Goal: Transaction & Acquisition: Purchase product/service

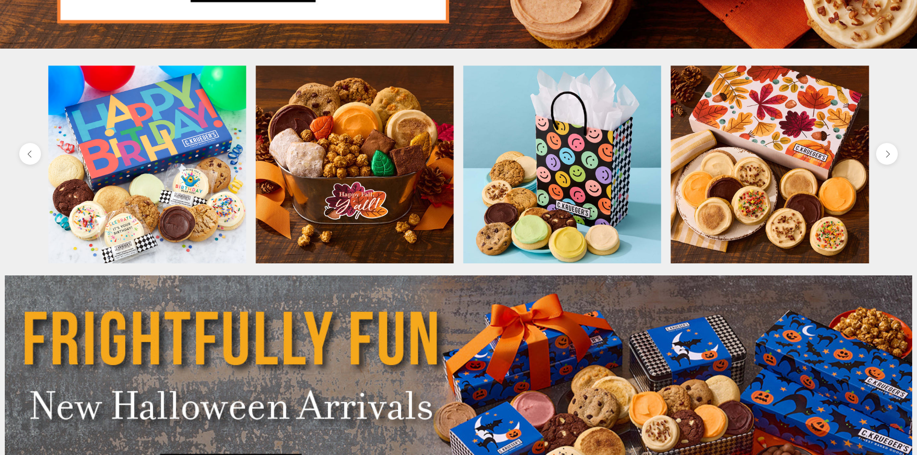
scroll to position [397, 0]
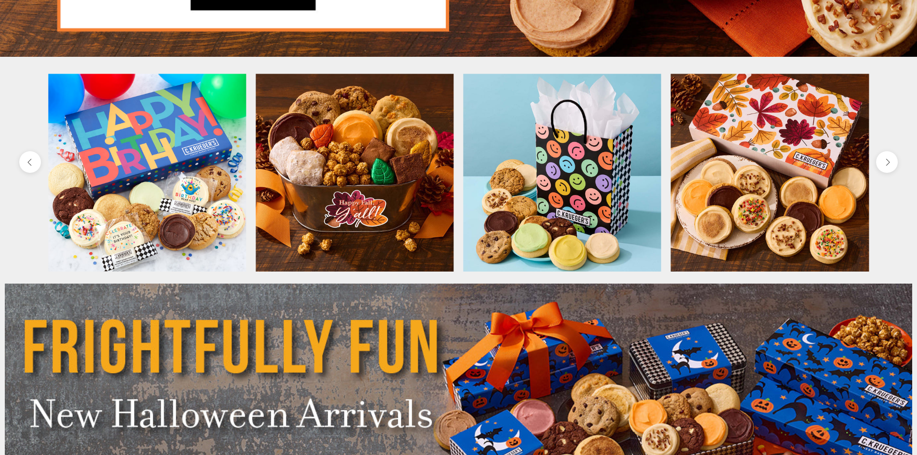
click at [797, 202] on img at bounding box center [770, 173] width 198 height 198
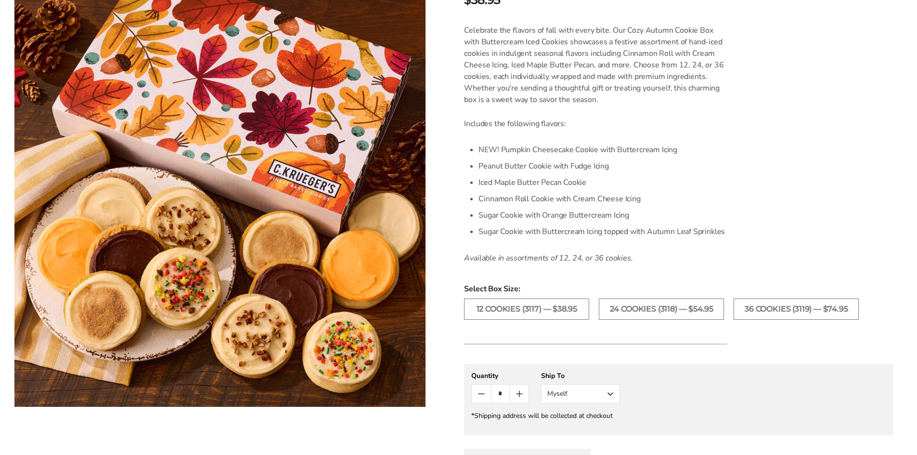
scroll to position [325, 0]
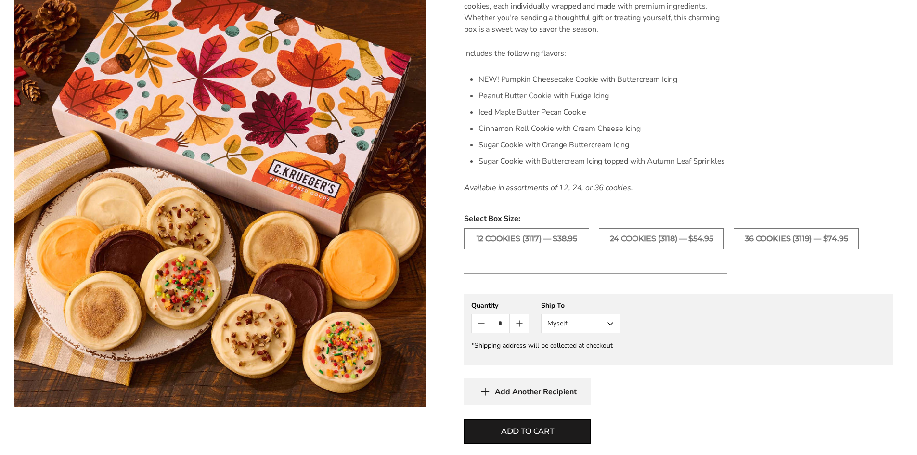
click at [522, 325] on icon "Count plus" at bounding box center [520, 324] width 12 height 12
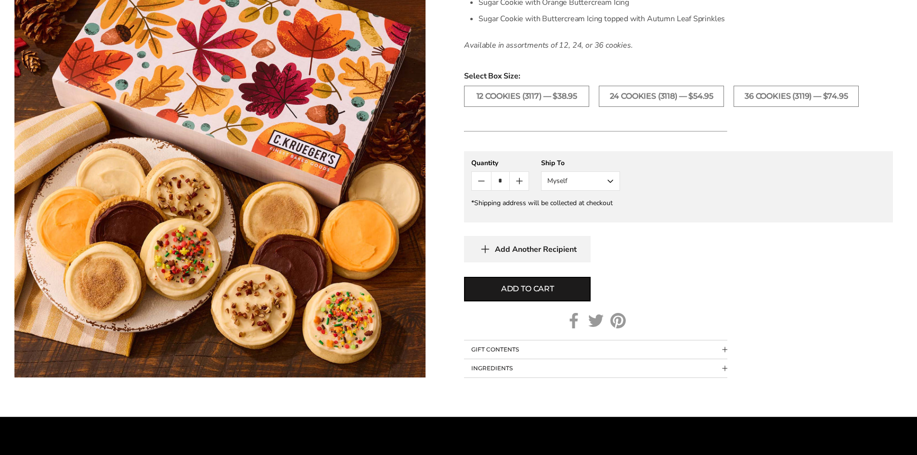
scroll to position [469, 0]
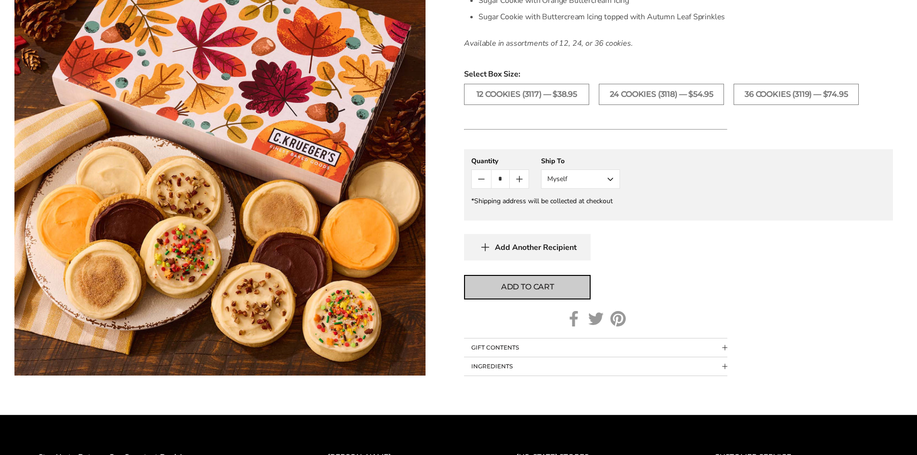
click at [505, 282] on span "Add to cart" at bounding box center [527, 287] width 53 height 12
type input "*"
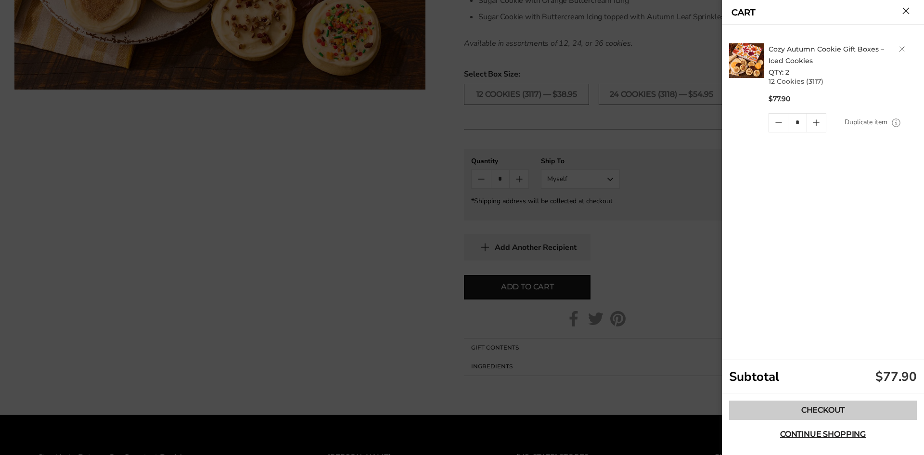
click at [809, 409] on link "Checkout" at bounding box center [823, 410] width 188 height 19
click at [909, 14] on button "Close cart" at bounding box center [906, 10] width 7 height 7
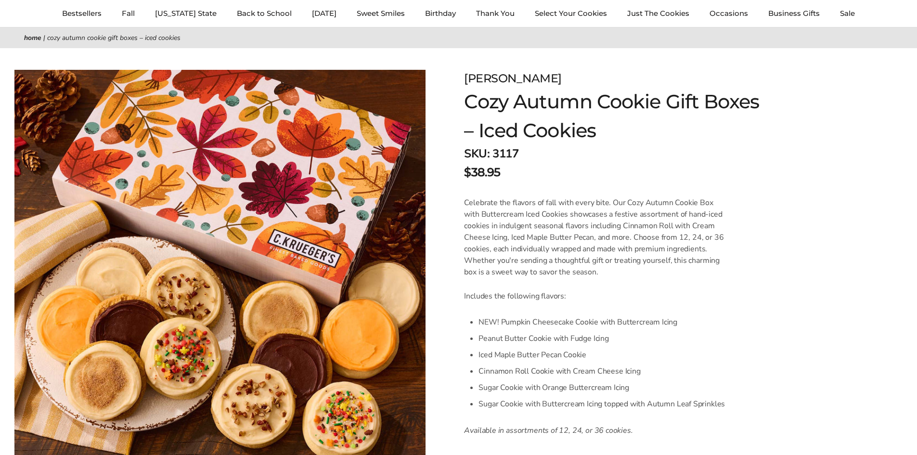
scroll to position [0, 0]
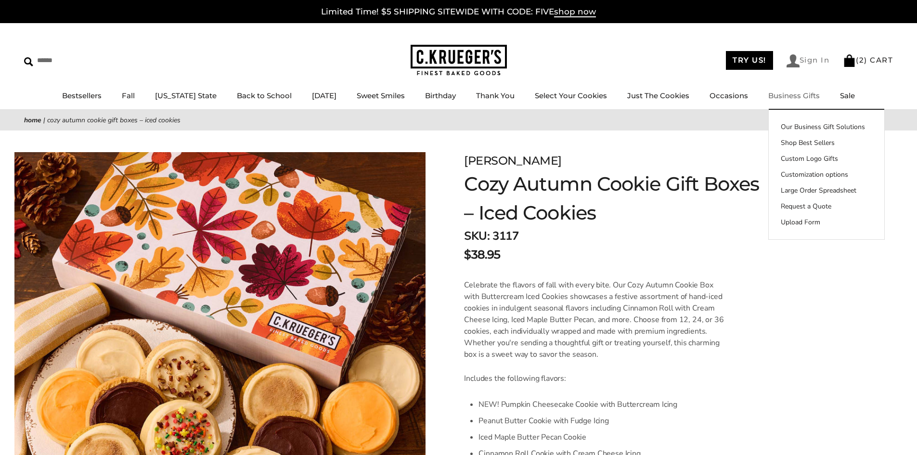
click at [805, 58] on link "Sign In" at bounding box center [808, 60] width 43 height 13
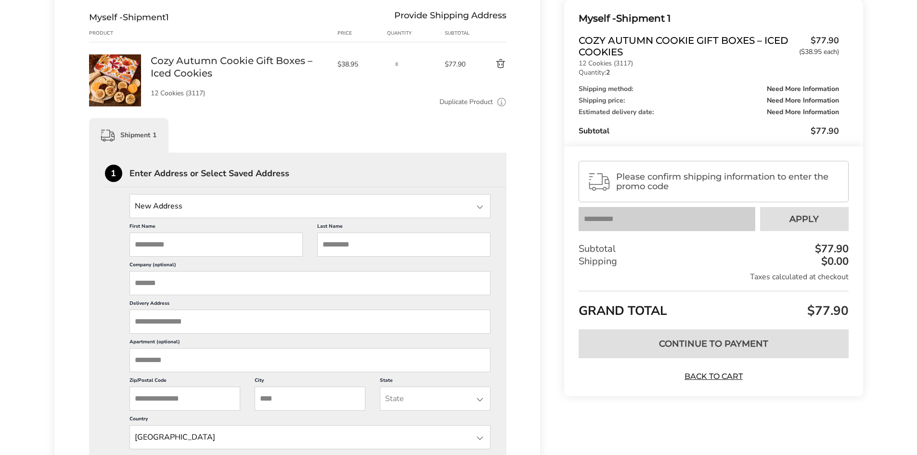
scroll to position [144, 0]
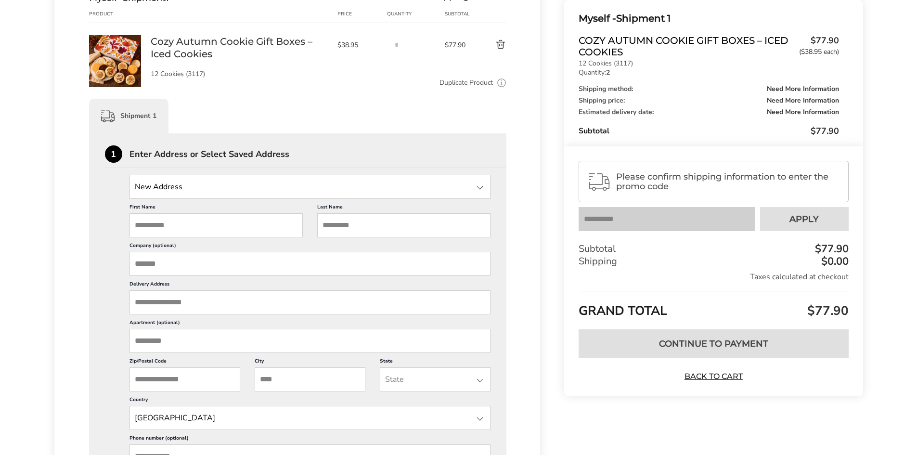
click at [480, 186] on div at bounding box center [480, 188] width 12 height 12
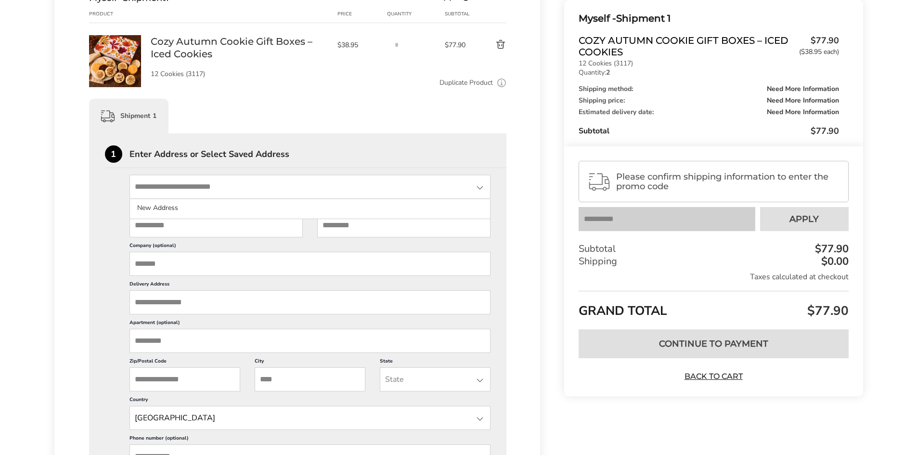
click at [479, 186] on div at bounding box center [480, 188] width 12 height 12
click at [155, 228] on input "First Name" at bounding box center [215, 225] width 173 height 24
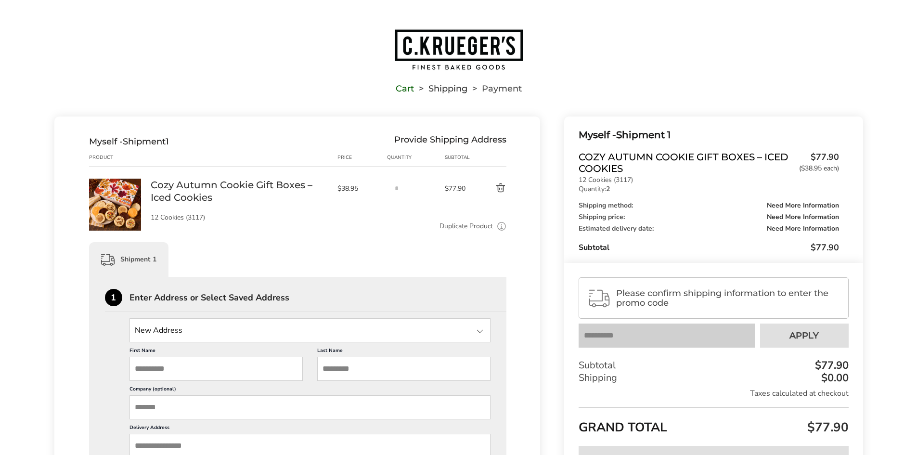
scroll to position [0, 0]
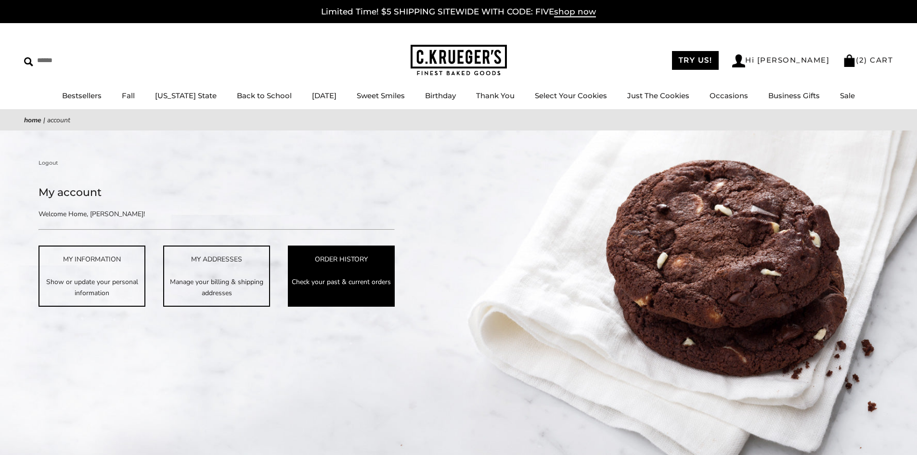
click at [321, 277] on p "Check your past & current orders" at bounding box center [341, 281] width 105 height 11
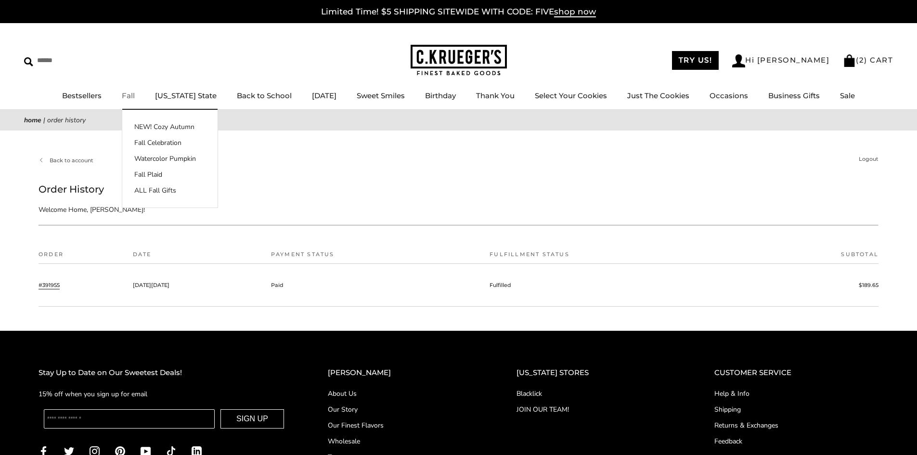
click at [135, 96] on link "Fall" at bounding box center [128, 95] width 13 height 9
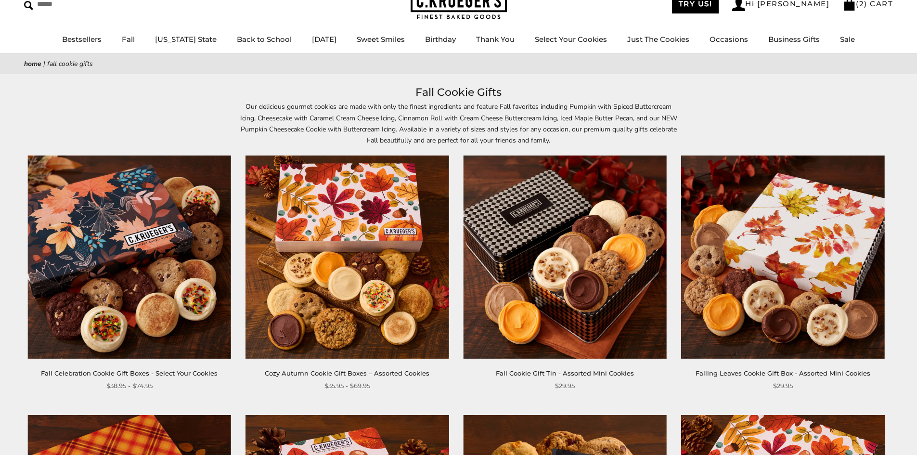
scroll to position [72, 0]
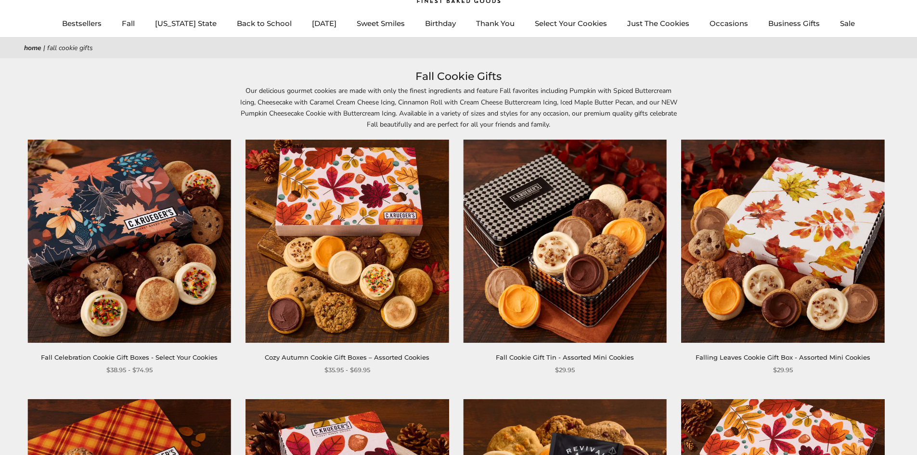
click at [749, 266] on img at bounding box center [782, 241] width 203 height 203
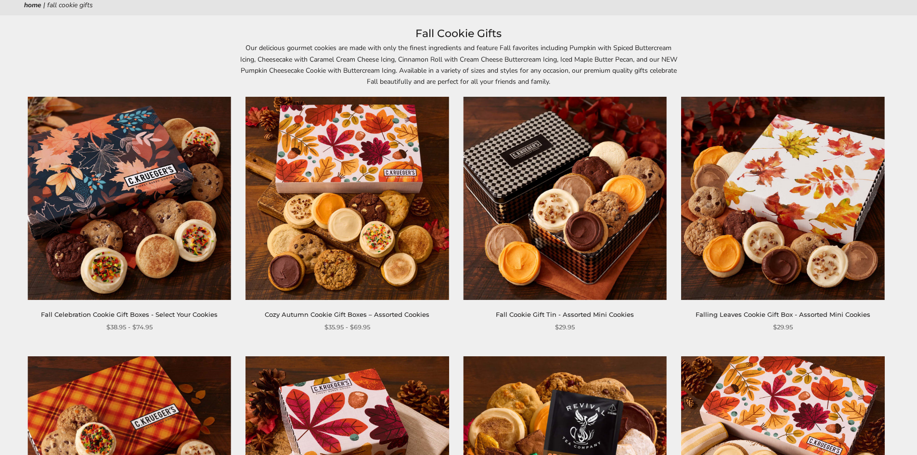
scroll to position [120, 0]
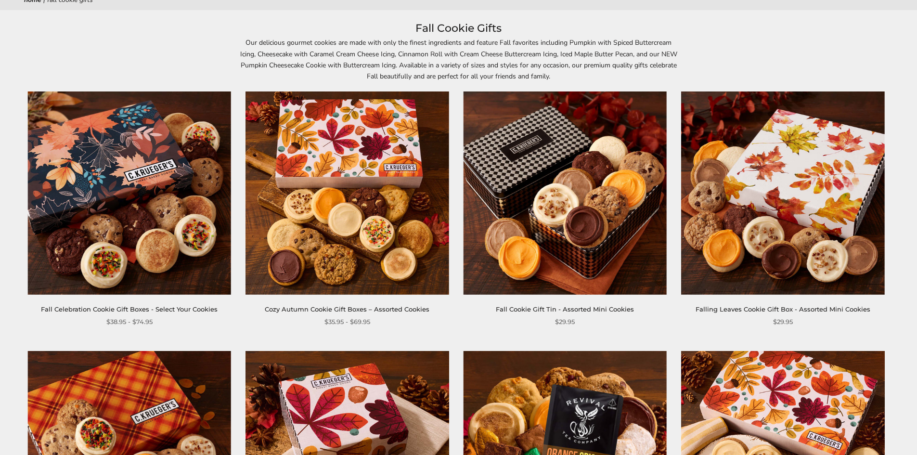
click at [319, 210] on img at bounding box center [347, 192] width 203 height 203
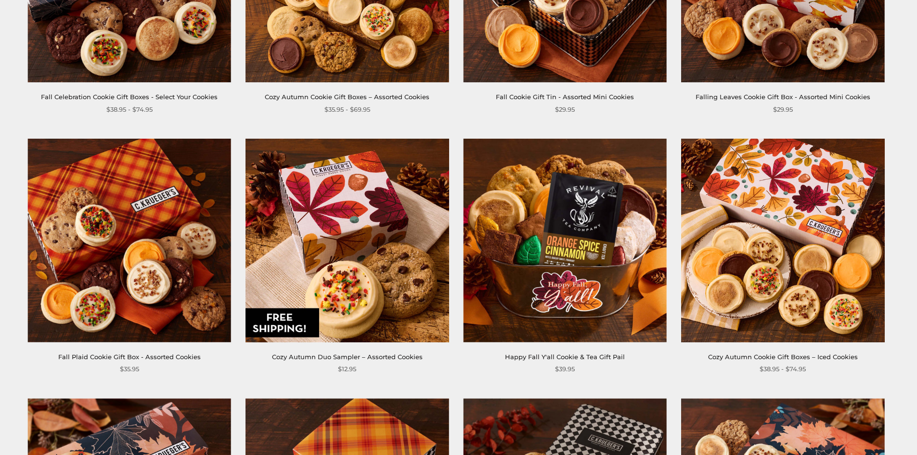
scroll to position [349, 0]
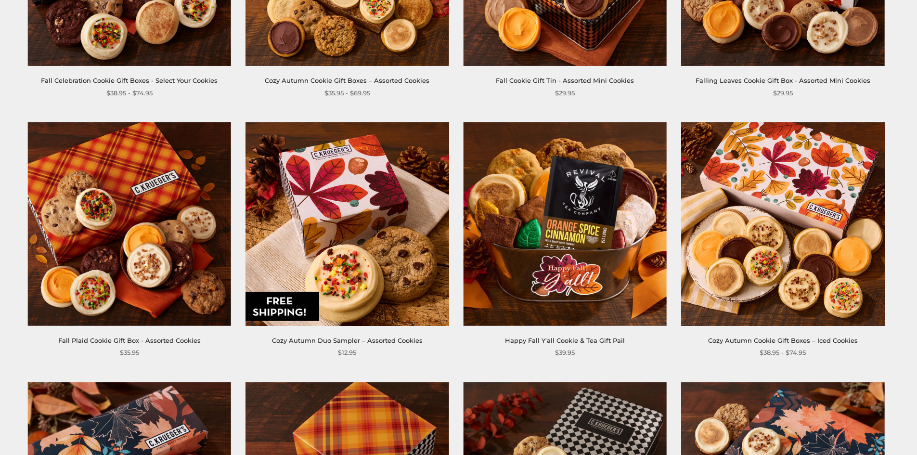
click at [777, 238] on img at bounding box center [782, 223] width 203 height 203
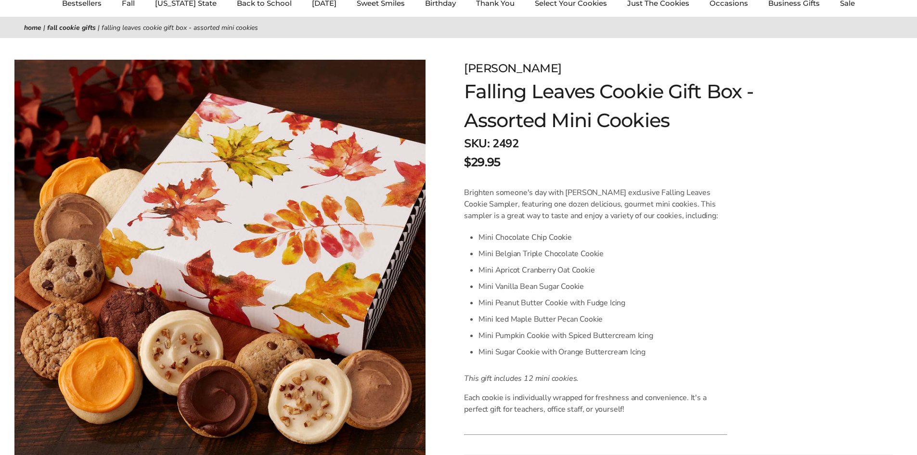
scroll to position [96, 0]
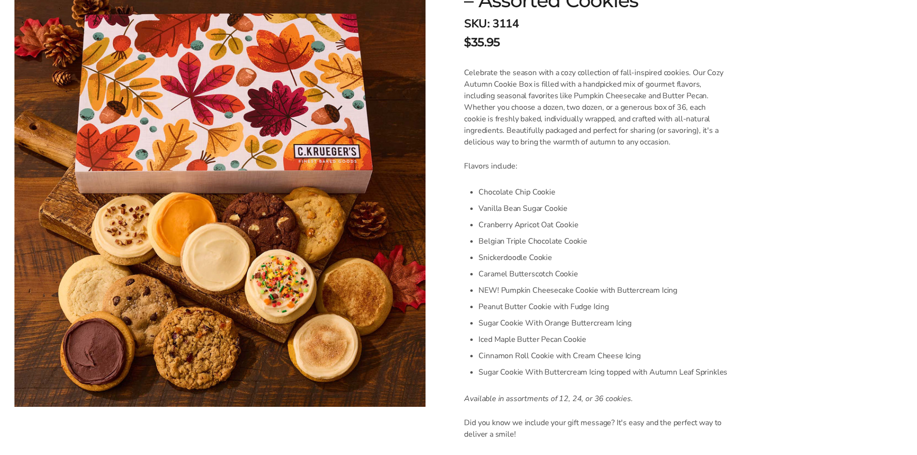
scroll to position [217, 0]
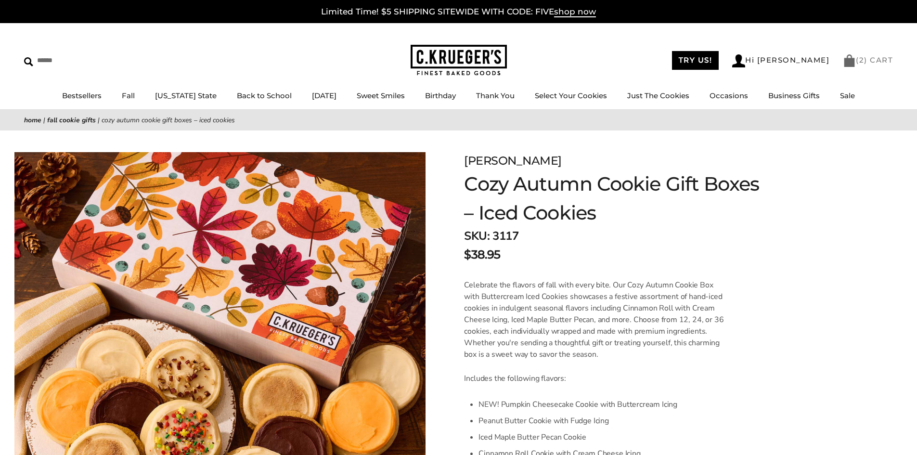
click at [867, 62] on link "( 2 ) CART" at bounding box center [868, 59] width 50 height 9
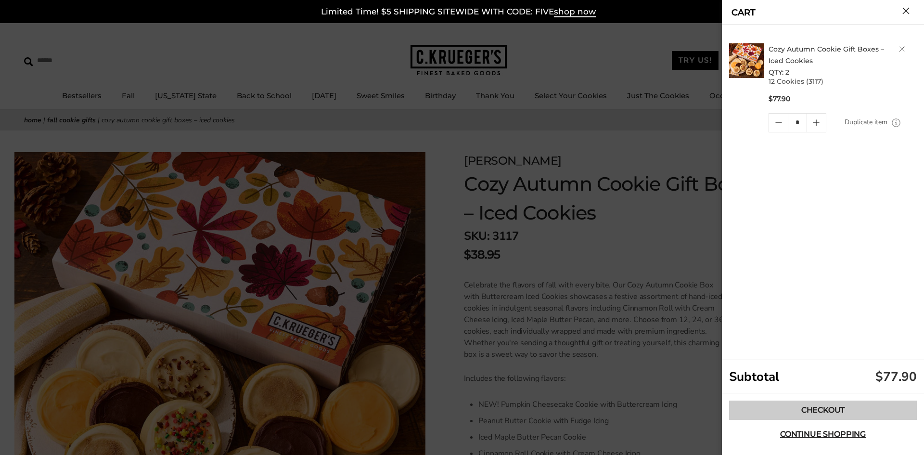
click at [813, 413] on link "Checkout" at bounding box center [823, 410] width 188 height 19
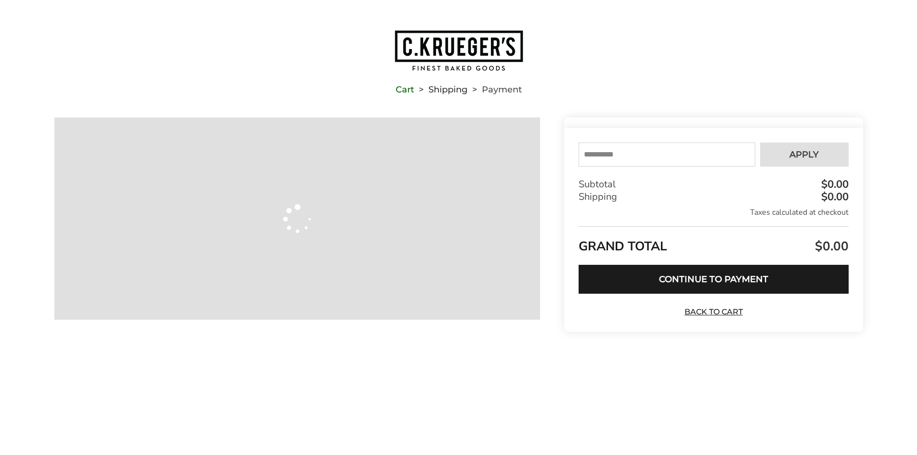
type input "**********"
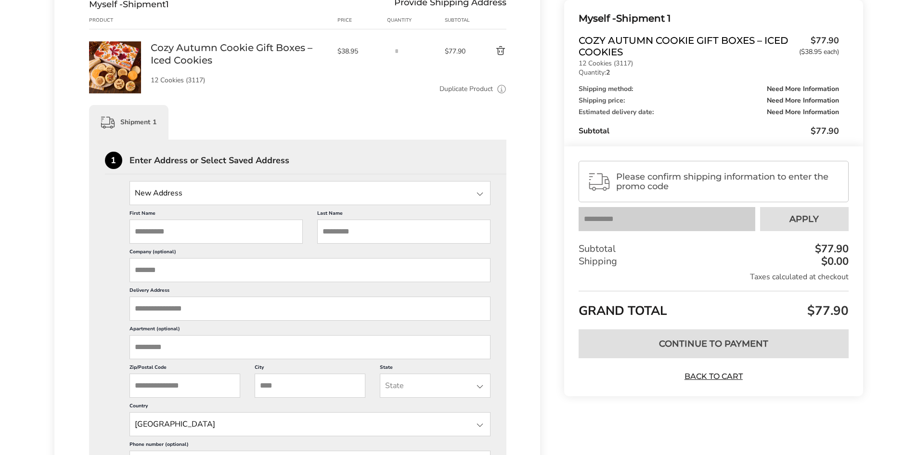
scroll to position [181, 0]
click at [476, 193] on div at bounding box center [480, 193] width 12 height 12
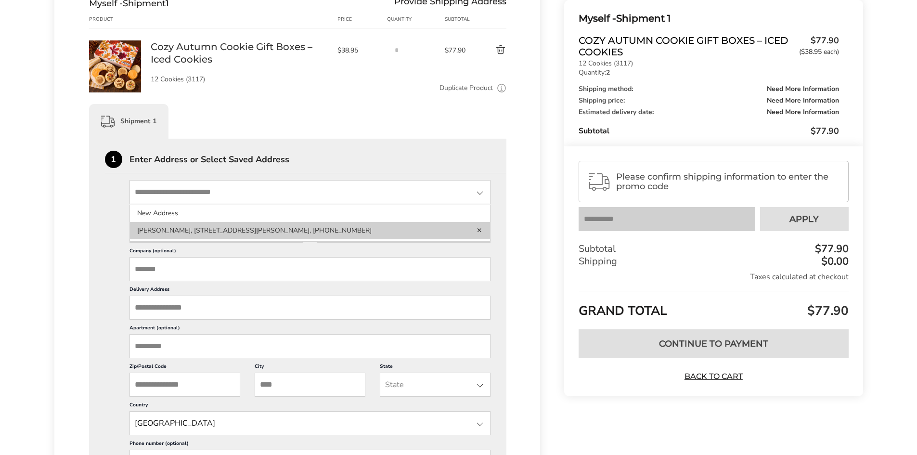
click at [336, 228] on li "[PERSON_NAME], [STREET_ADDRESS][PERSON_NAME], [PHONE_NUMBER]" at bounding box center [310, 230] width 361 height 17
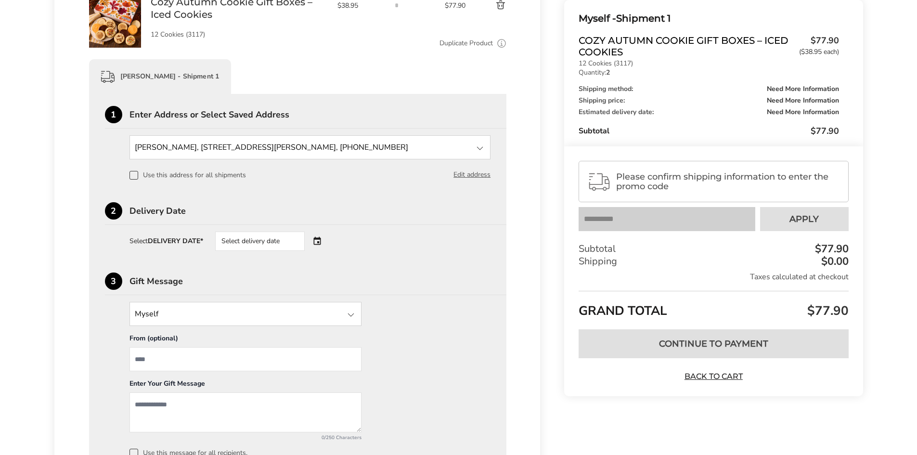
scroll to position [241, 0]
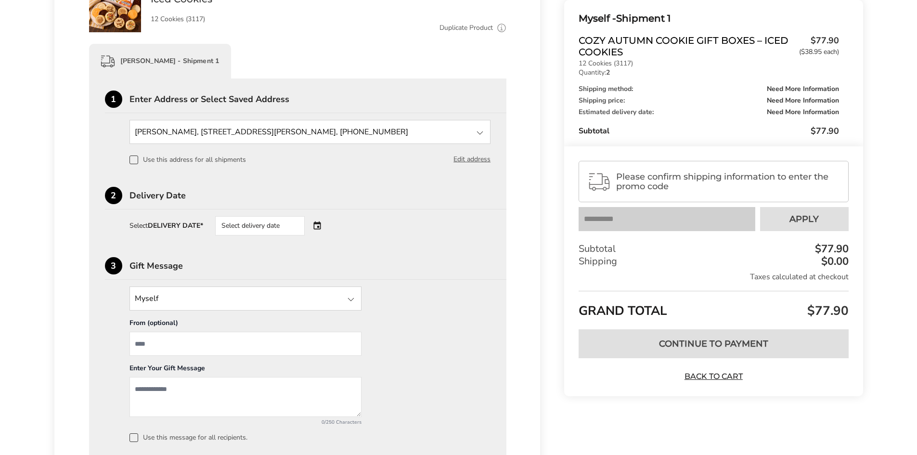
click at [317, 226] on div "Select delivery date" at bounding box center [273, 225] width 116 height 19
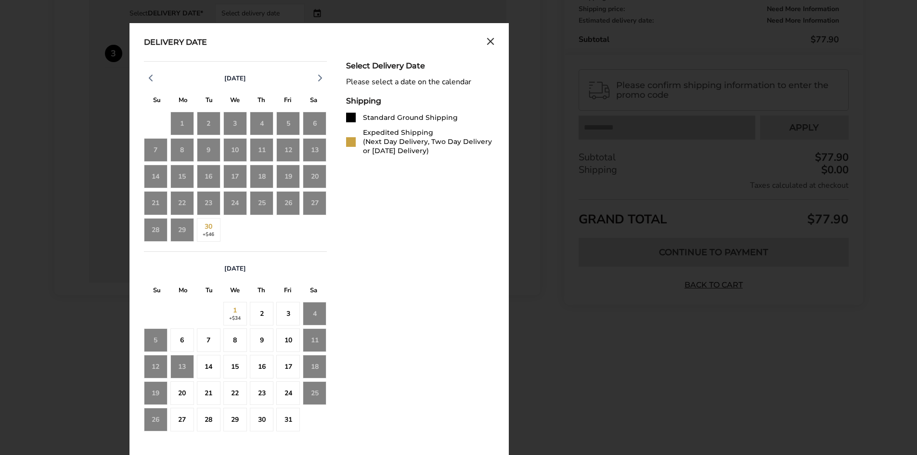
scroll to position [453, 0]
click at [264, 312] on div "2" at bounding box center [262, 313] width 24 height 24
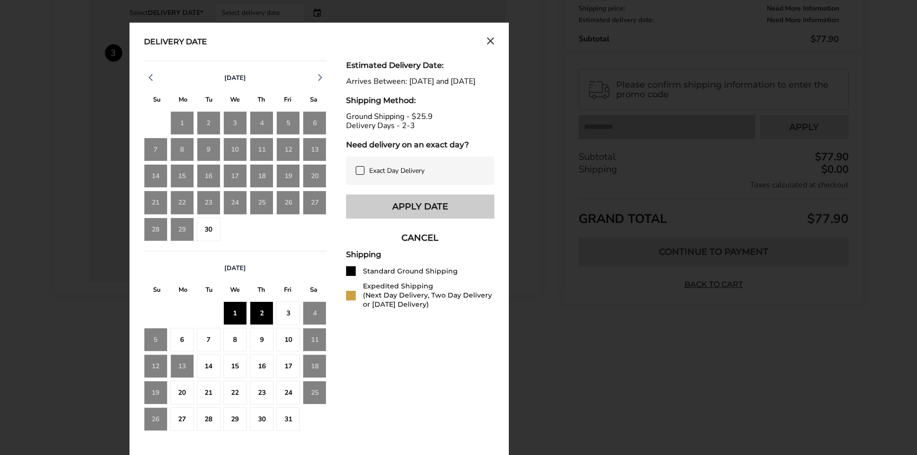
click at [409, 216] on button "Apply Date" at bounding box center [420, 206] width 148 height 24
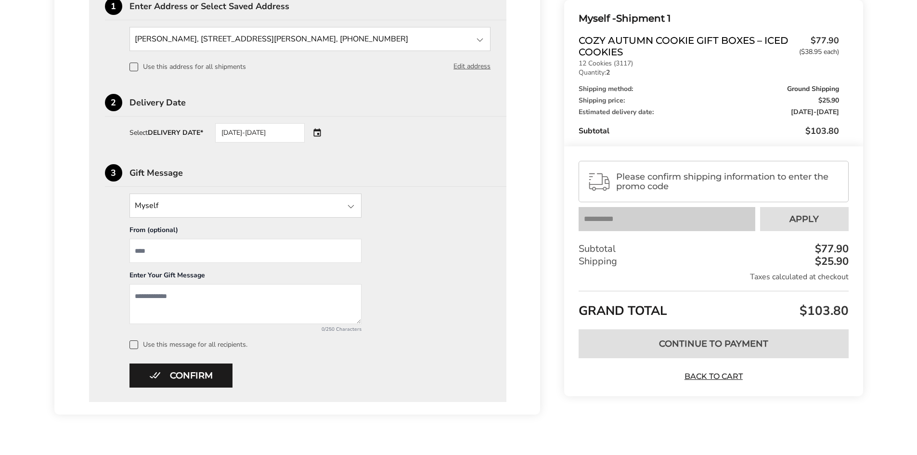
scroll to position [356, 0]
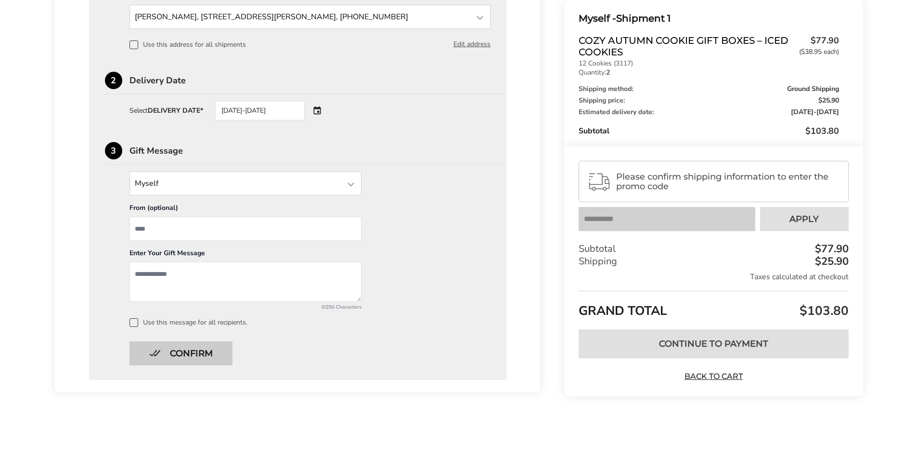
click at [187, 352] on button "Confirm" at bounding box center [180, 353] width 103 height 24
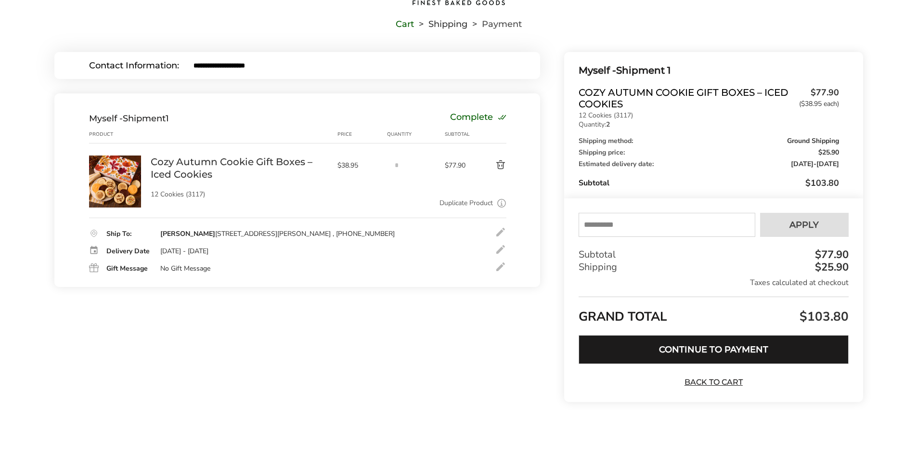
click at [704, 352] on button "Continue to Payment" at bounding box center [714, 349] width 270 height 29
